Goal: Task Accomplishment & Management: Use online tool/utility

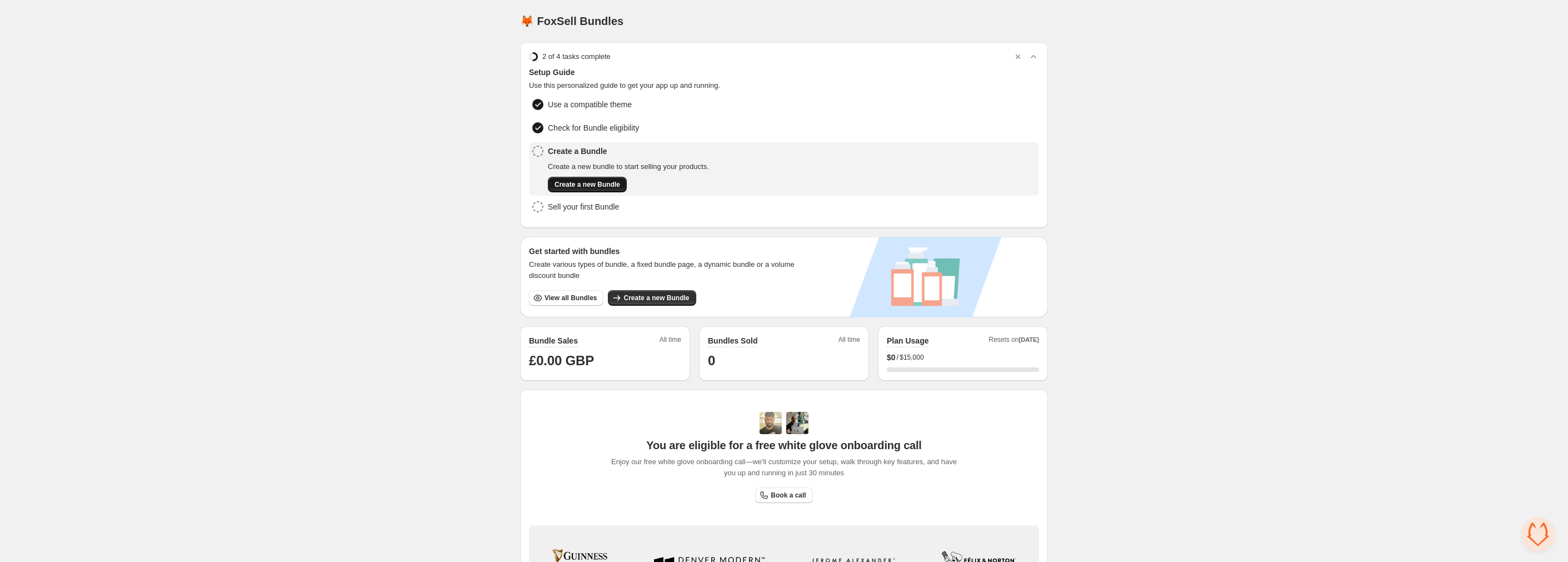
click at [581, 177] on button "Create a new Bundle" at bounding box center [587, 184] width 79 height 16
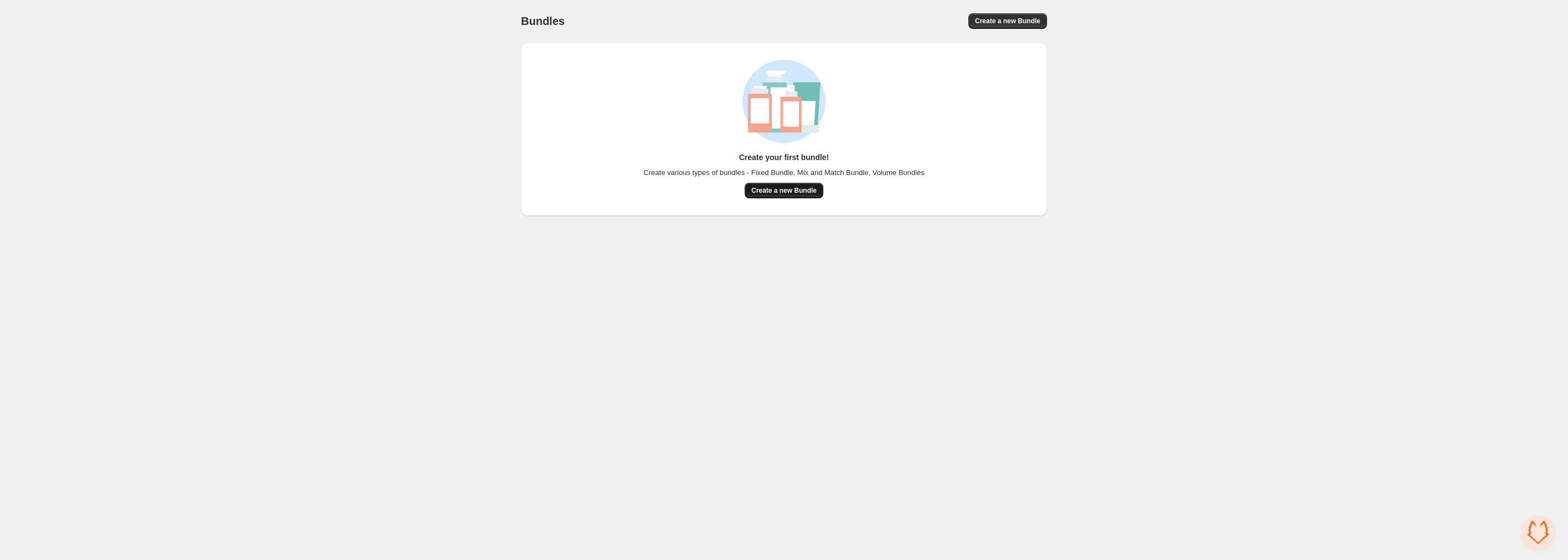
click at [803, 198] on button "Create a new Bundle" at bounding box center [784, 190] width 79 height 16
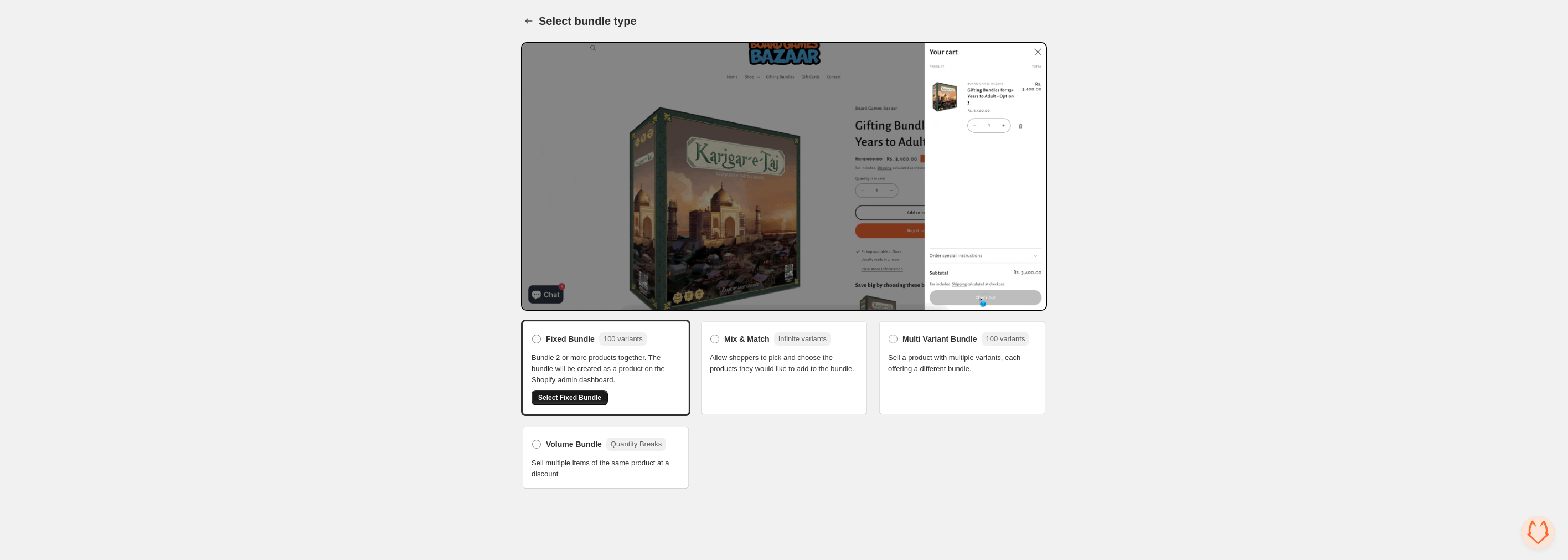
click at [581, 397] on span "Select Fixed Bundle" at bounding box center [570, 398] width 63 height 9
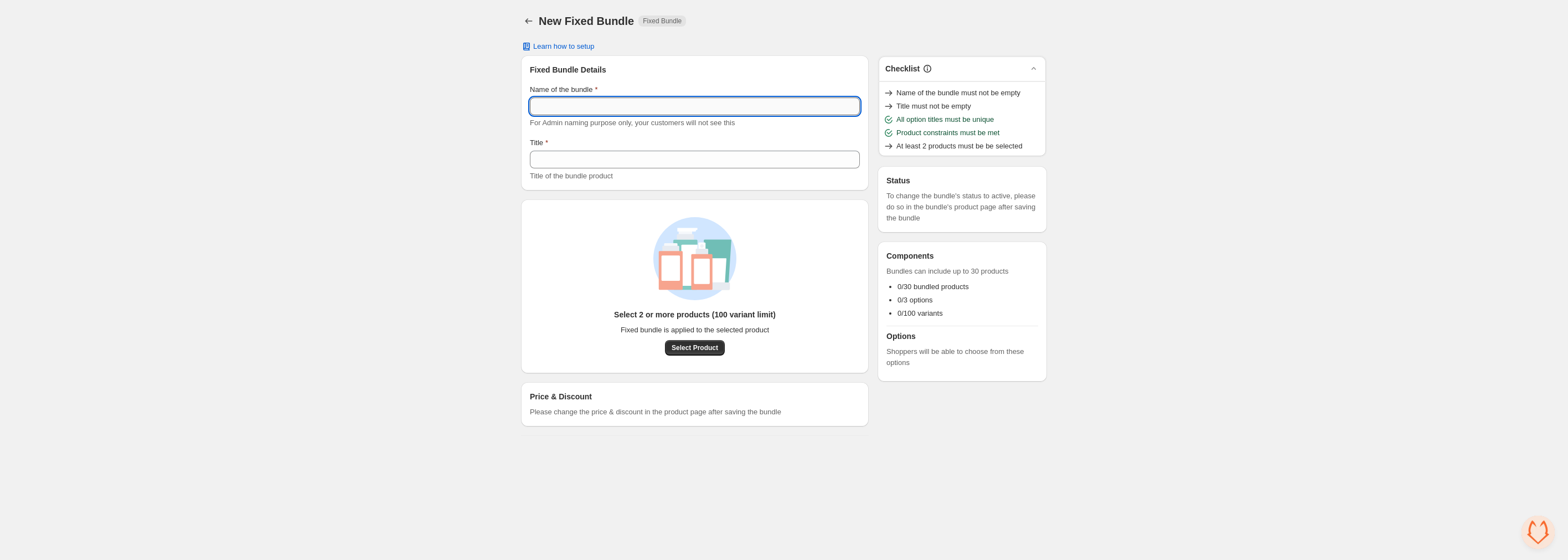
click at [605, 105] on input "Name of the bundle" at bounding box center [694, 106] width 330 height 17
type input "*********"
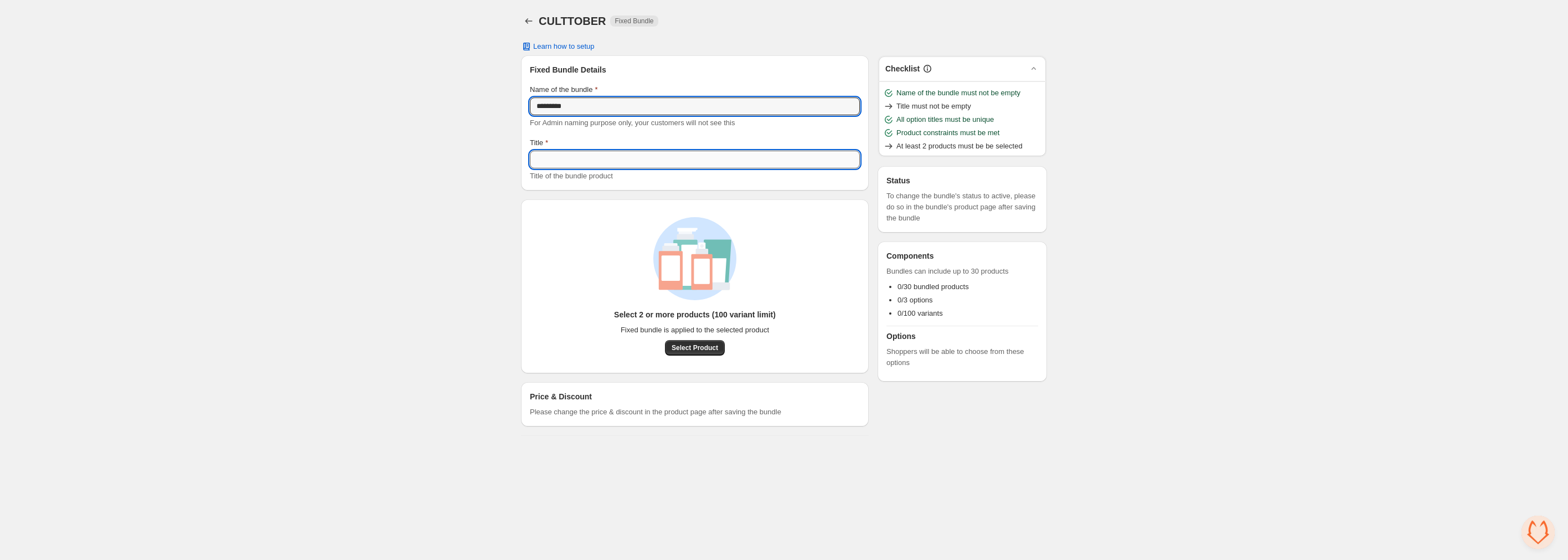
click at [644, 165] on input "Title" at bounding box center [694, 159] width 330 height 17
click at [589, 104] on input "*********" at bounding box center [694, 106] width 330 height 17
click at [605, 156] on input "Title" at bounding box center [694, 159] width 330 height 17
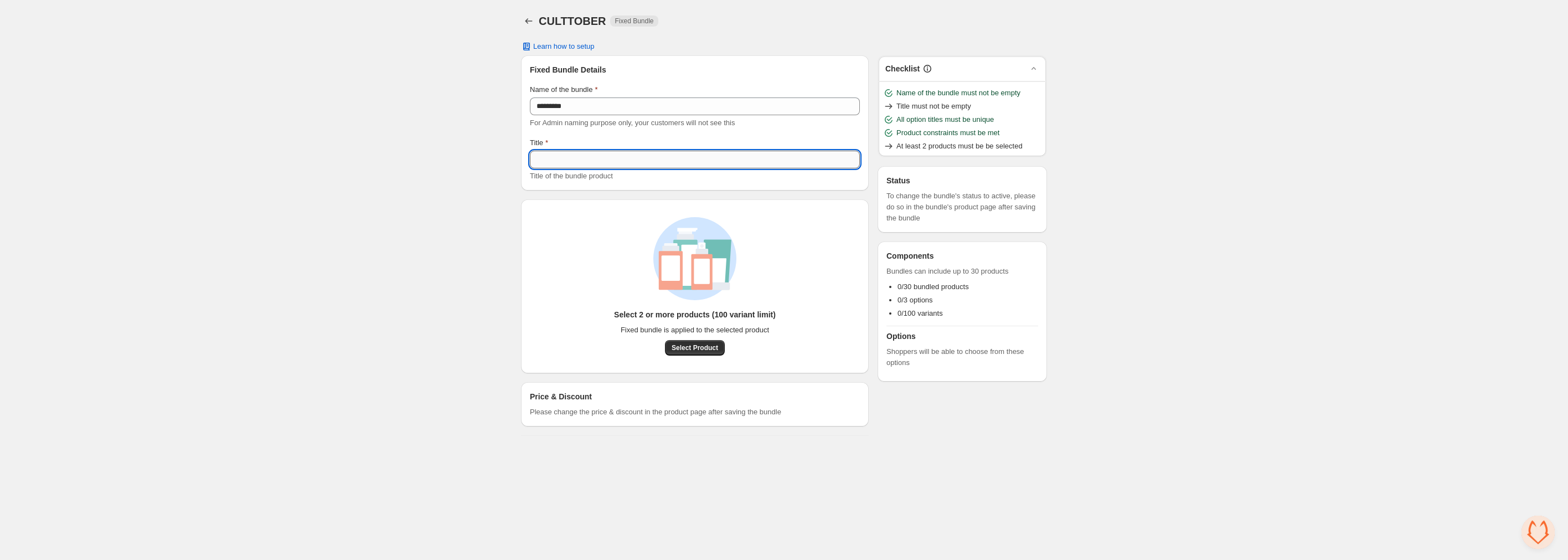
paste input "*********"
type input "**********"
click at [702, 349] on span "Select Product" at bounding box center [695, 348] width 47 height 9
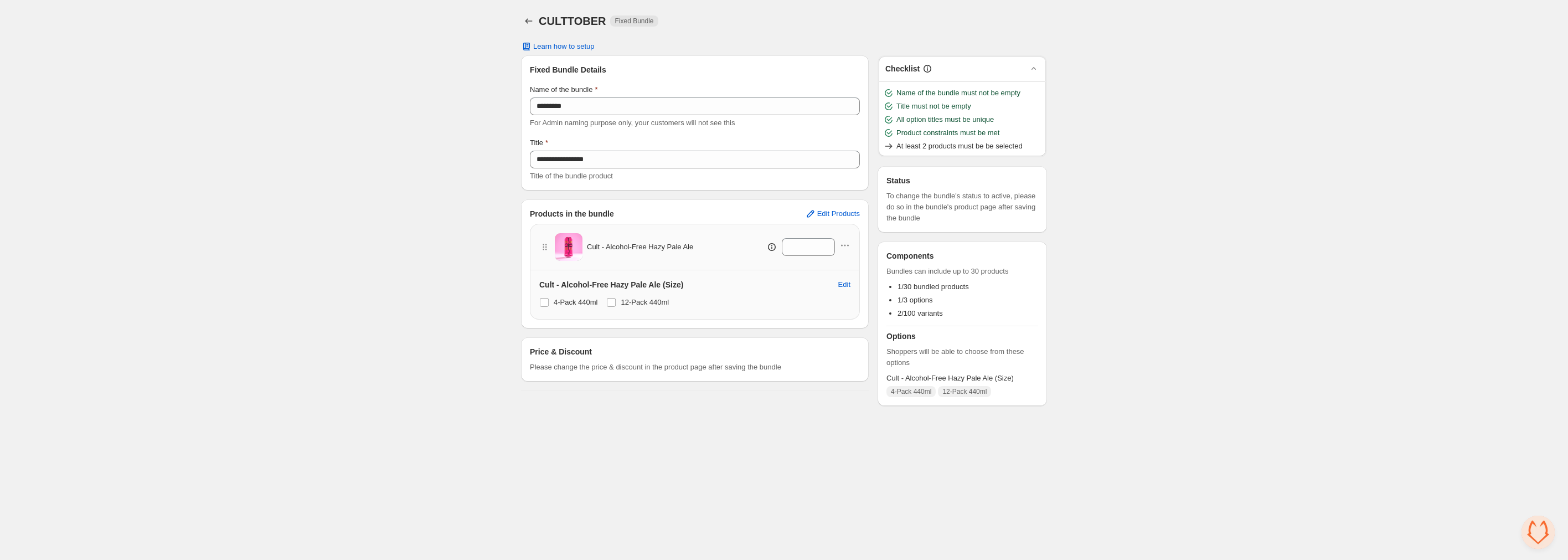
click at [561, 243] on img at bounding box center [568, 246] width 28 height 28
drag, startPoint x: 787, startPoint y: 249, endPoint x: 778, endPoint y: 249, distance: 9.0
click at [782, 249] on input "*" at bounding box center [800, 246] width 36 height 17
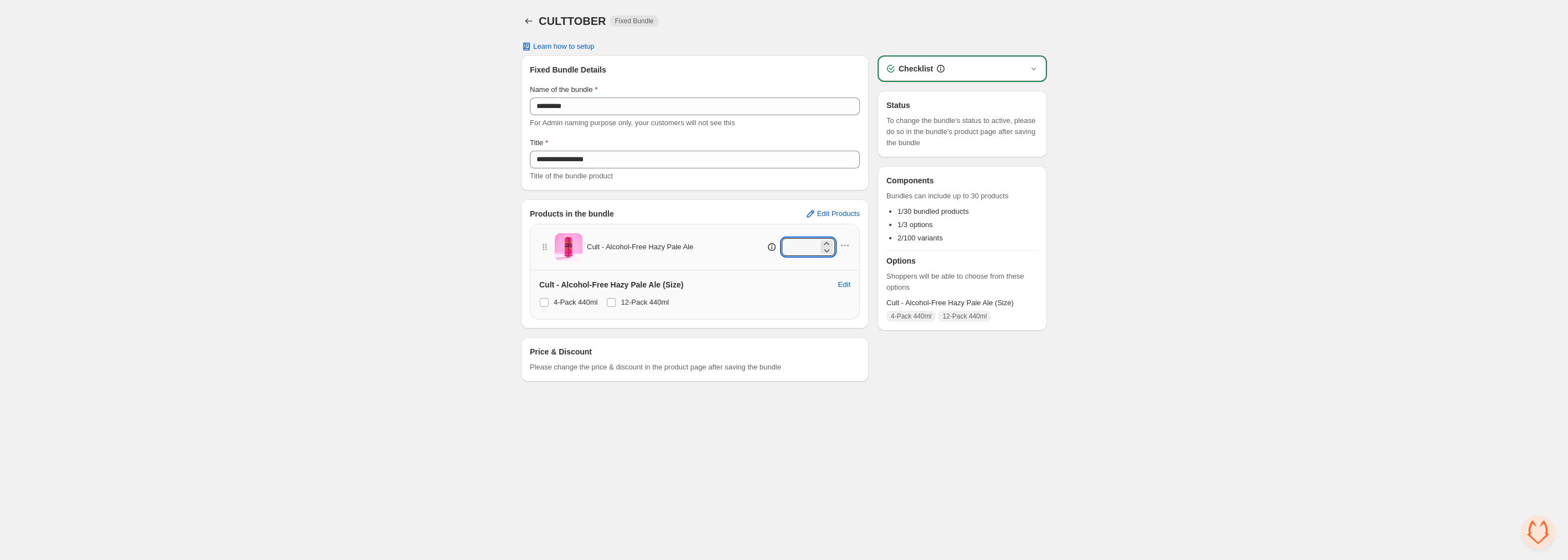
type input "*"
click at [819, 429] on body "**********" at bounding box center [784, 280] width 1568 height 560
click at [831, 216] on span "Edit Products" at bounding box center [838, 214] width 42 height 9
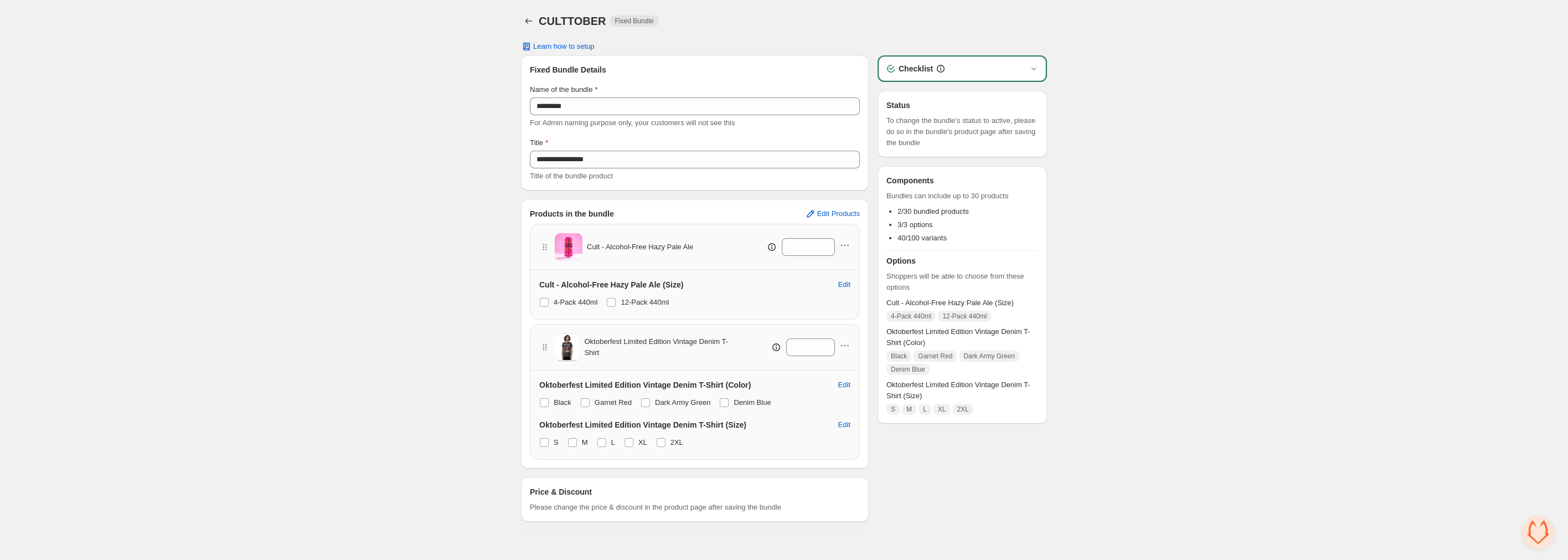
click at [761, 496] on div "Price & Discount Please change the price & discount in the product page after s…" at bounding box center [694, 499] width 330 height 26
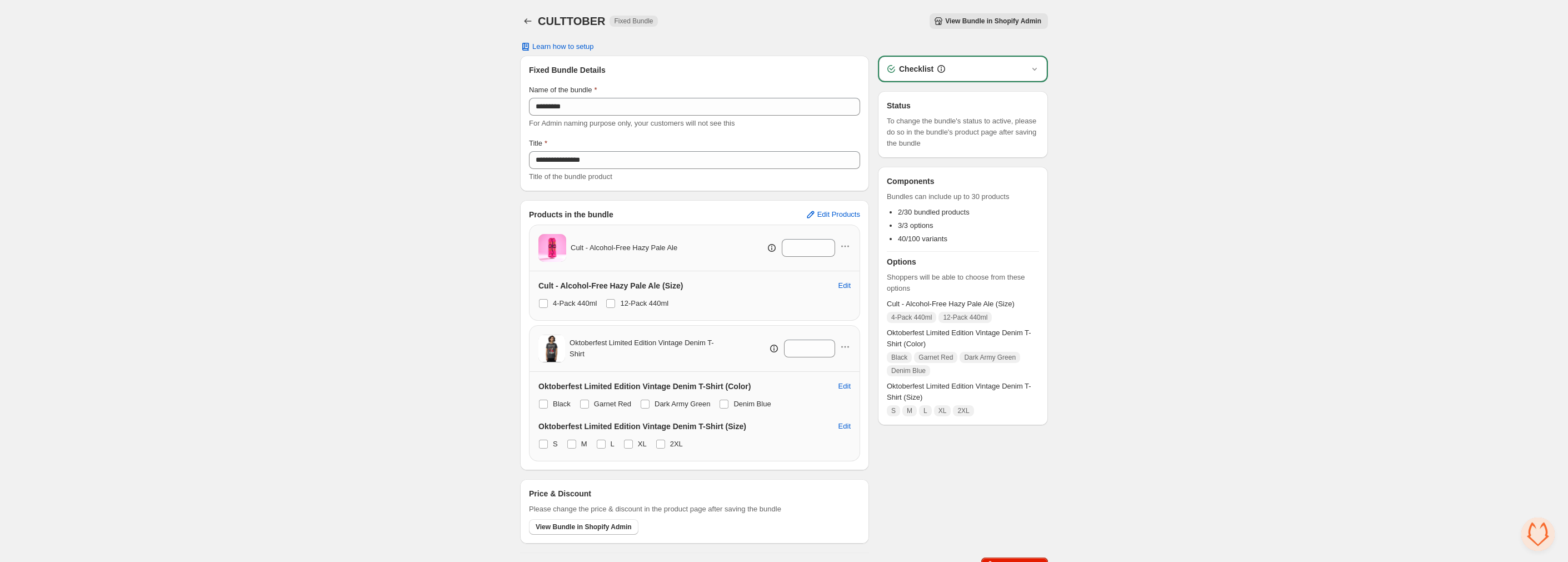
click at [999, 64] on div "Checklist" at bounding box center [963, 69] width 155 height 11
click at [1040, 65] on icon "button" at bounding box center [1034, 69] width 11 height 11
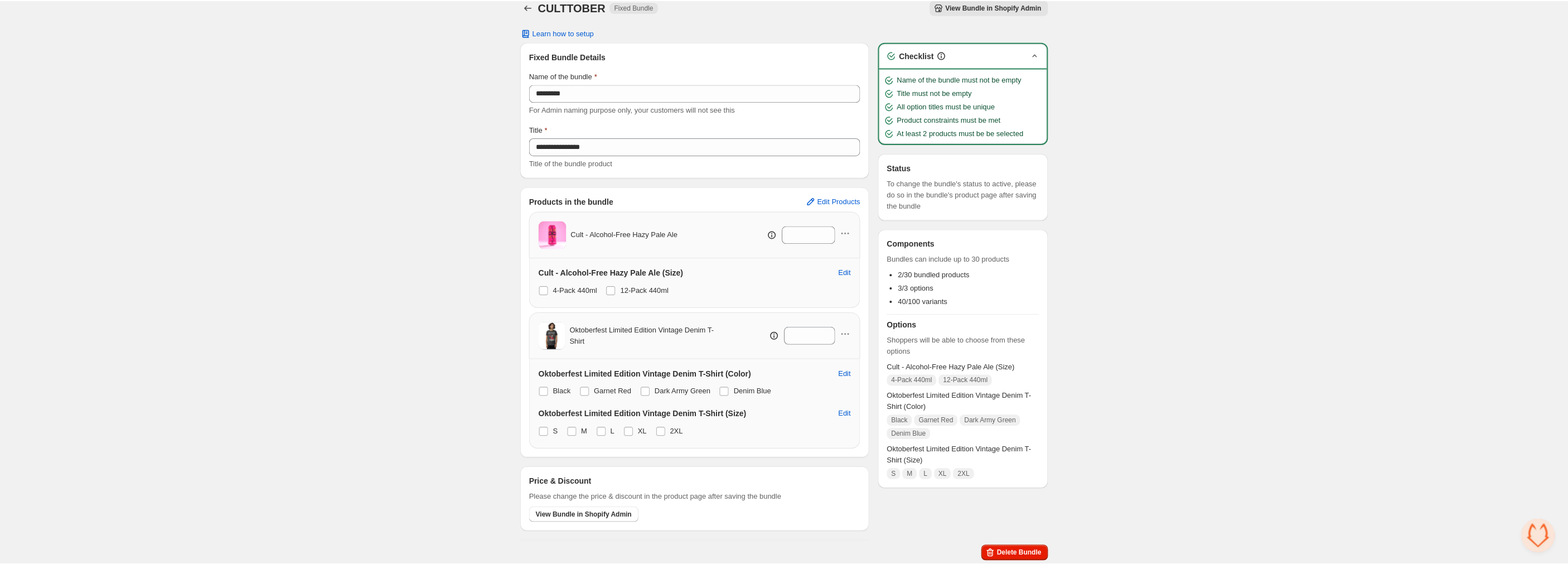
scroll to position [14, 0]
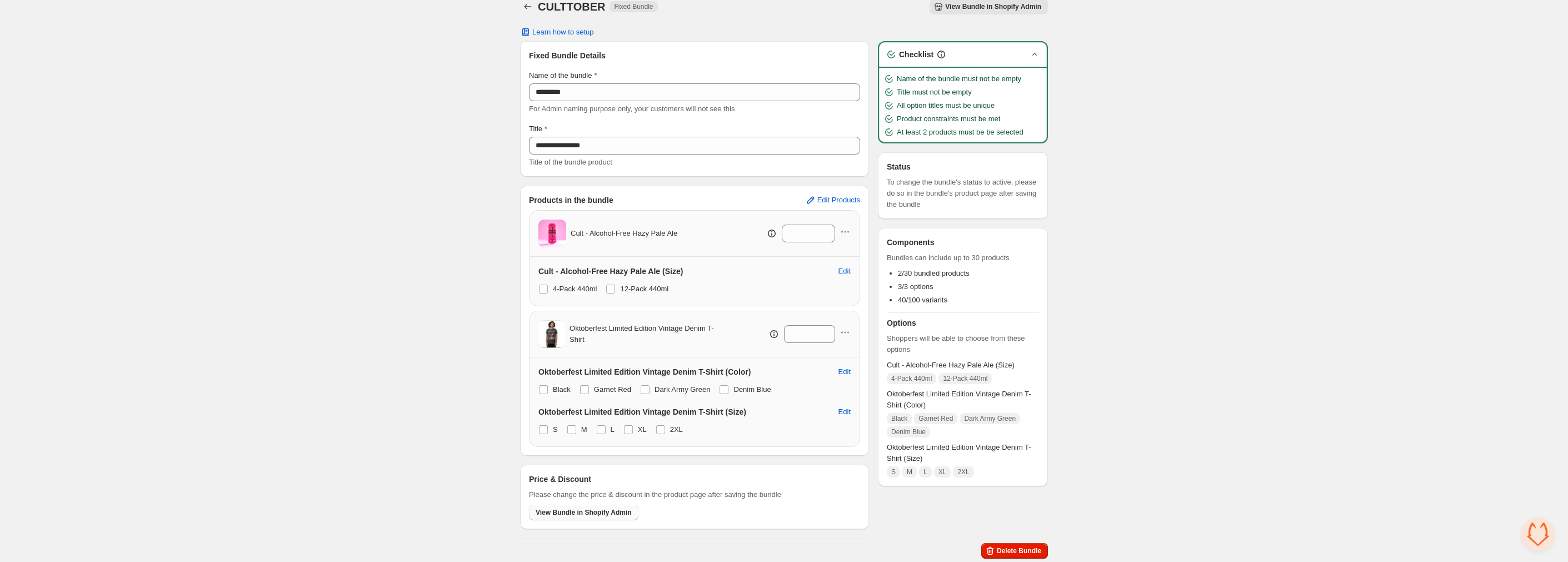
click at [598, 516] on span "View Bundle in Shopify Admin" at bounding box center [583, 513] width 96 height 9
click at [544, 288] on span at bounding box center [544, 289] width 9 height 9
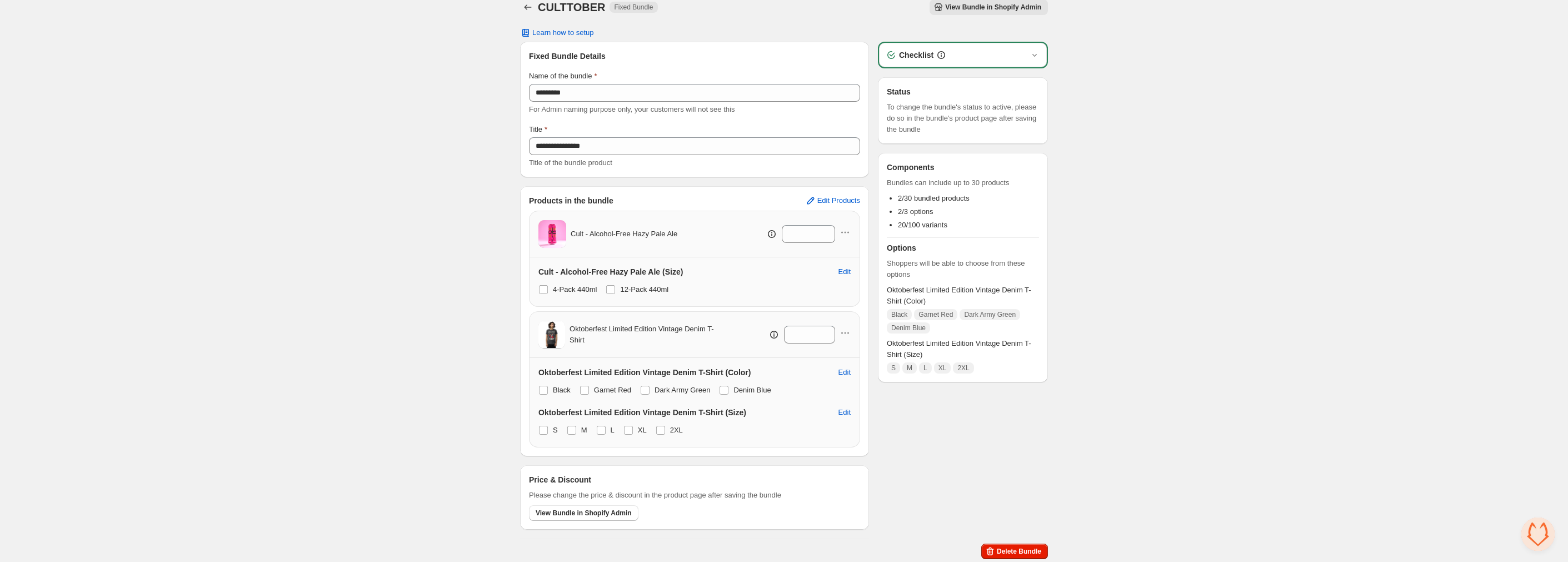
scroll to position [14, 0]
click at [841, 232] on icon "button" at bounding box center [842, 232] width 2 height 2
click at [843, 192] on button "Edit Products" at bounding box center [833, 199] width 68 height 17
click at [1024, 6] on span "View Bundle in Shopify Admin" at bounding box center [993, 7] width 96 height 9
drag, startPoint x: 722, startPoint y: 269, endPoint x: 616, endPoint y: 514, distance: 266.9
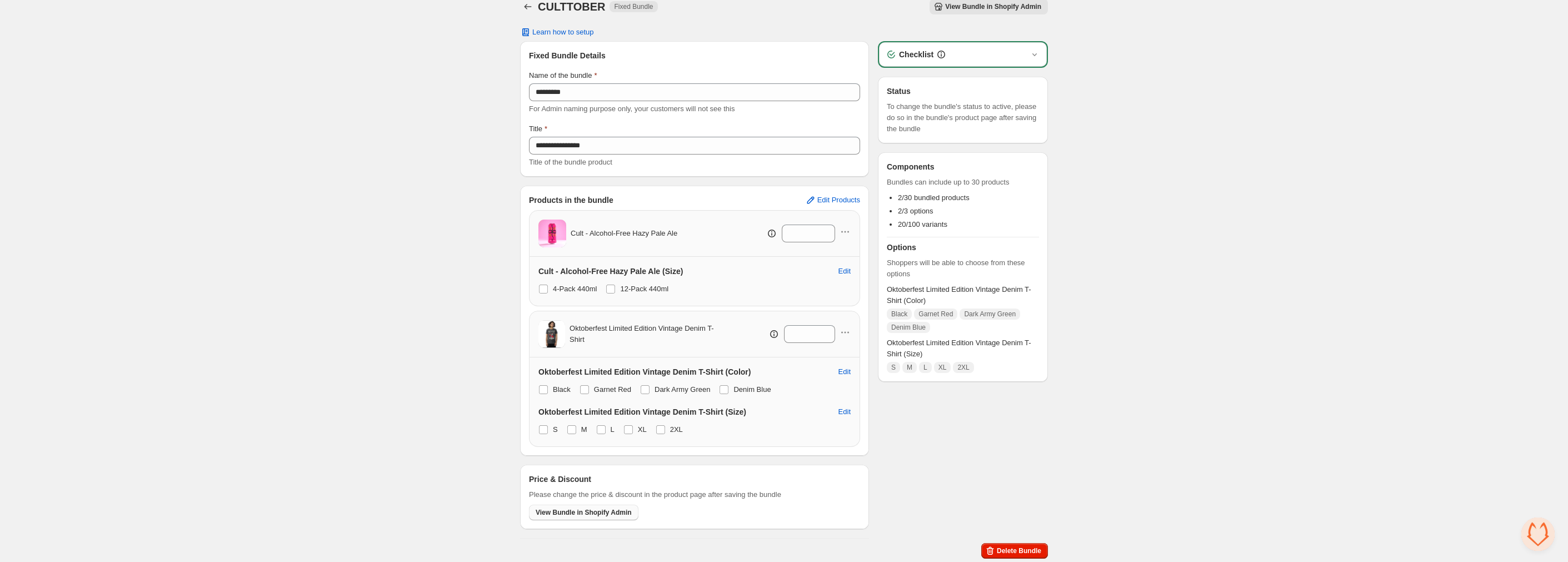
click at [616, 514] on span "View Bundle in Shopify Admin" at bounding box center [583, 513] width 96 height 9
click at [550, 28] on span "Learn how to setup" at bounding box center [563, 33] width 61 height 9
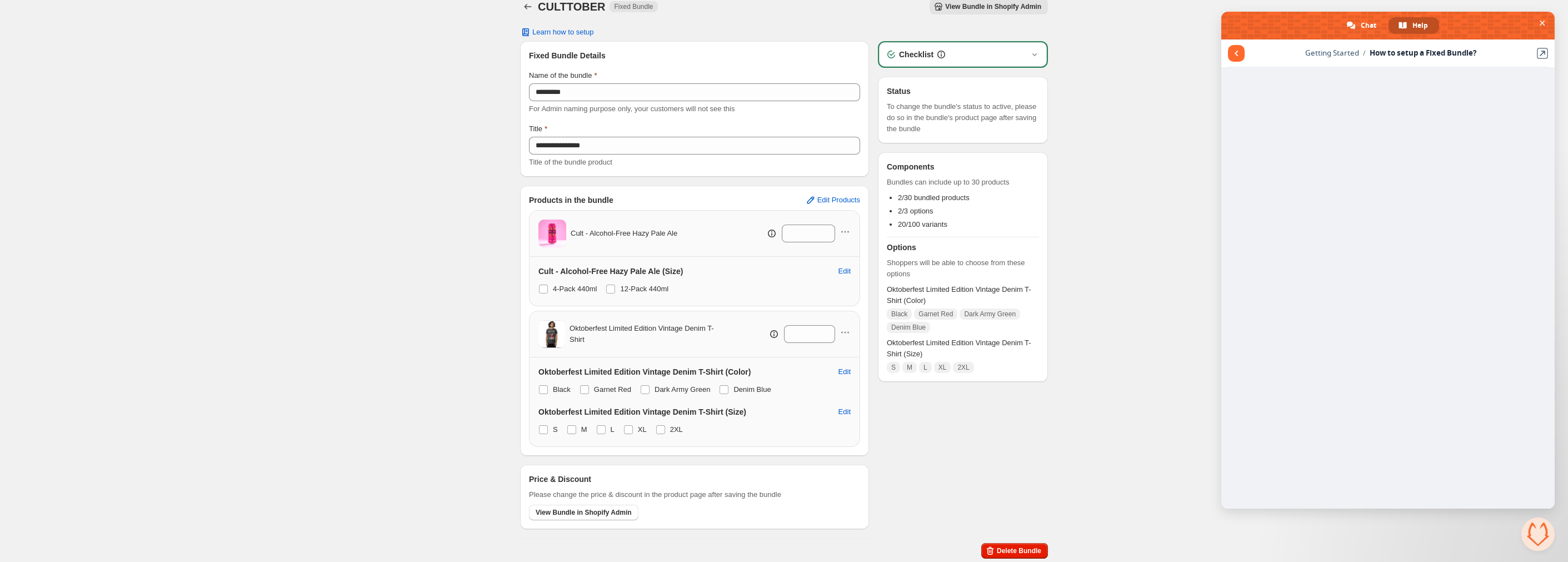
click at [993, 10] on span "View Bundle in Shopify Admin" at bounding box center [993, 7] width 96 height 9
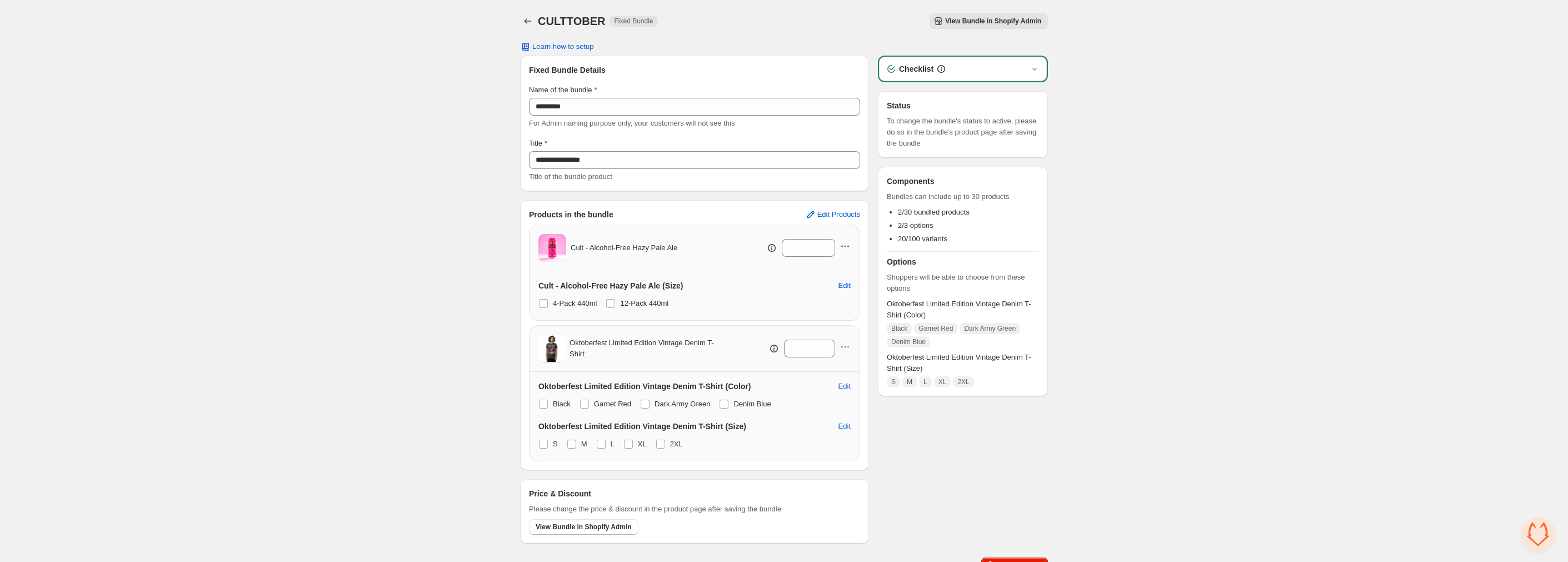
click at [842, 239] on div "Cult - Alcohol-Free Hazy Pale Ale *" at bounding box center [695, 247] width 312 height 28
click at [846, 246] on icon "button" at bounding box center [845, 246] width 11 height 11
click at [830, 210] on span "Edit Products" at bounding box center [839, 215] width 42 height 9
click at [851, 248] on div "Cult - Alcohol-Free Hazy Pale Ale *" at bounding box center [694, 248] width 331 height 47
click at [848, 246] on icon "button" at bounding box center [848, 246] width 2 height 2
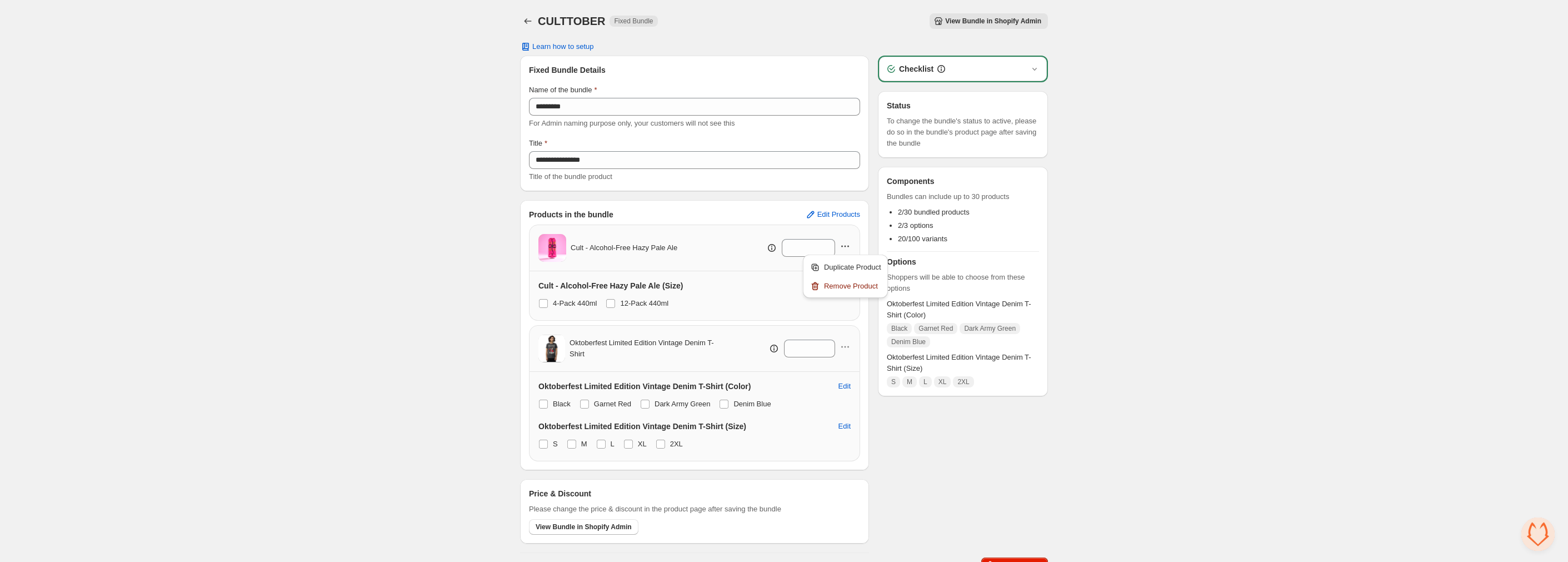
click at [1215, 250] on div "**********" at bounding box center [784, 288] width 1568 height 577
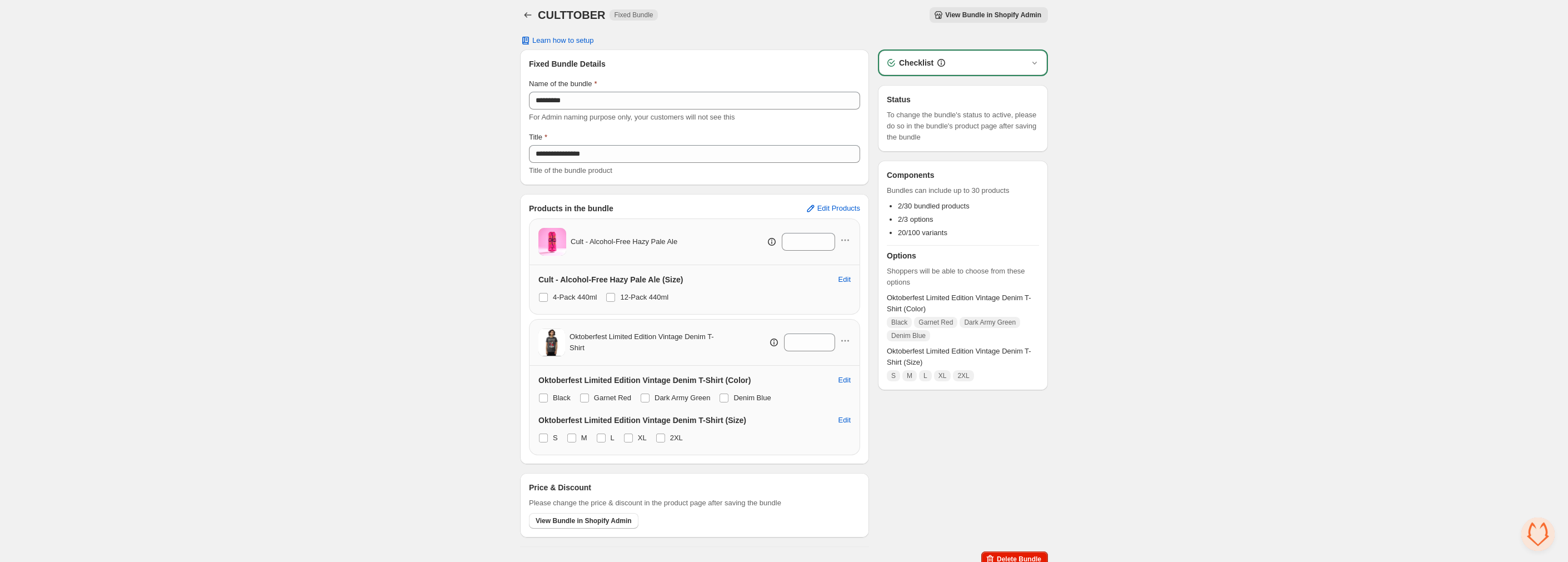
scroll to position [14, 0]
